Goal: Task Accomplishment & Management: Manage account settings

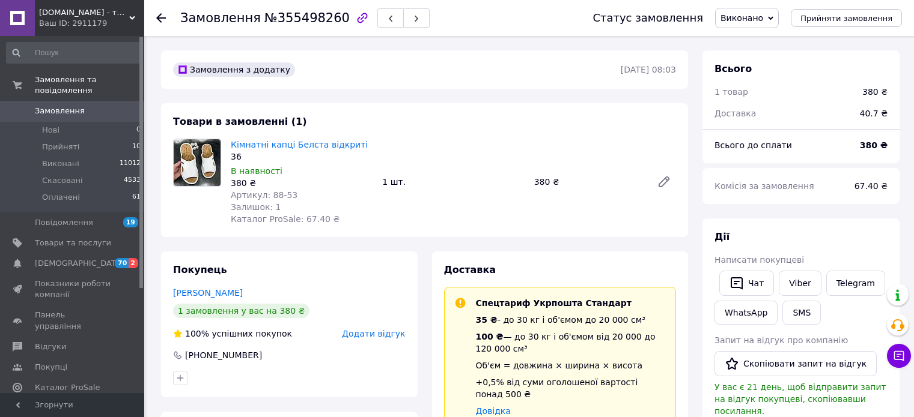
scroll to position [360, 0]
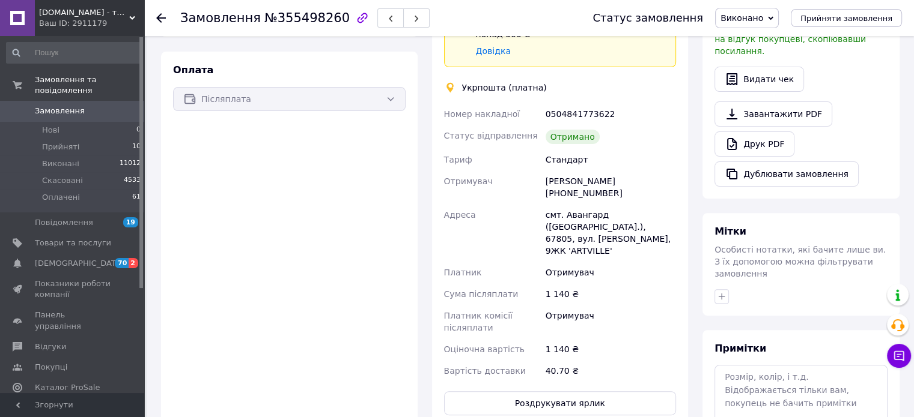
click at [162, 16] on icon at bounding box center [161, 18] width 10 height 10
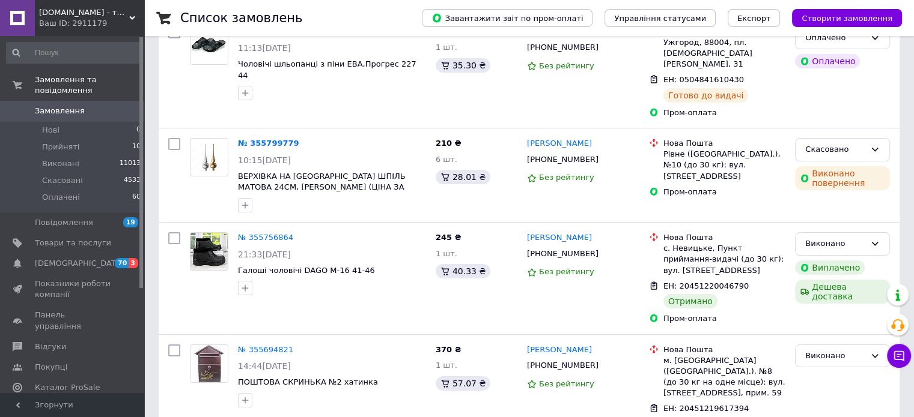
scroll to position [120, 0]
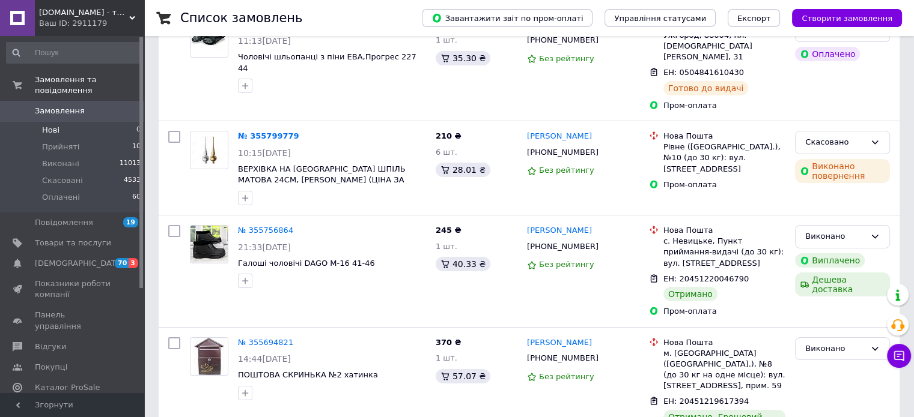
click at [60, 122] on li "Нові 0" at bounding box center [74, 130] width 148 height 17
